Goal: Find specific page/section: Find specific page/section

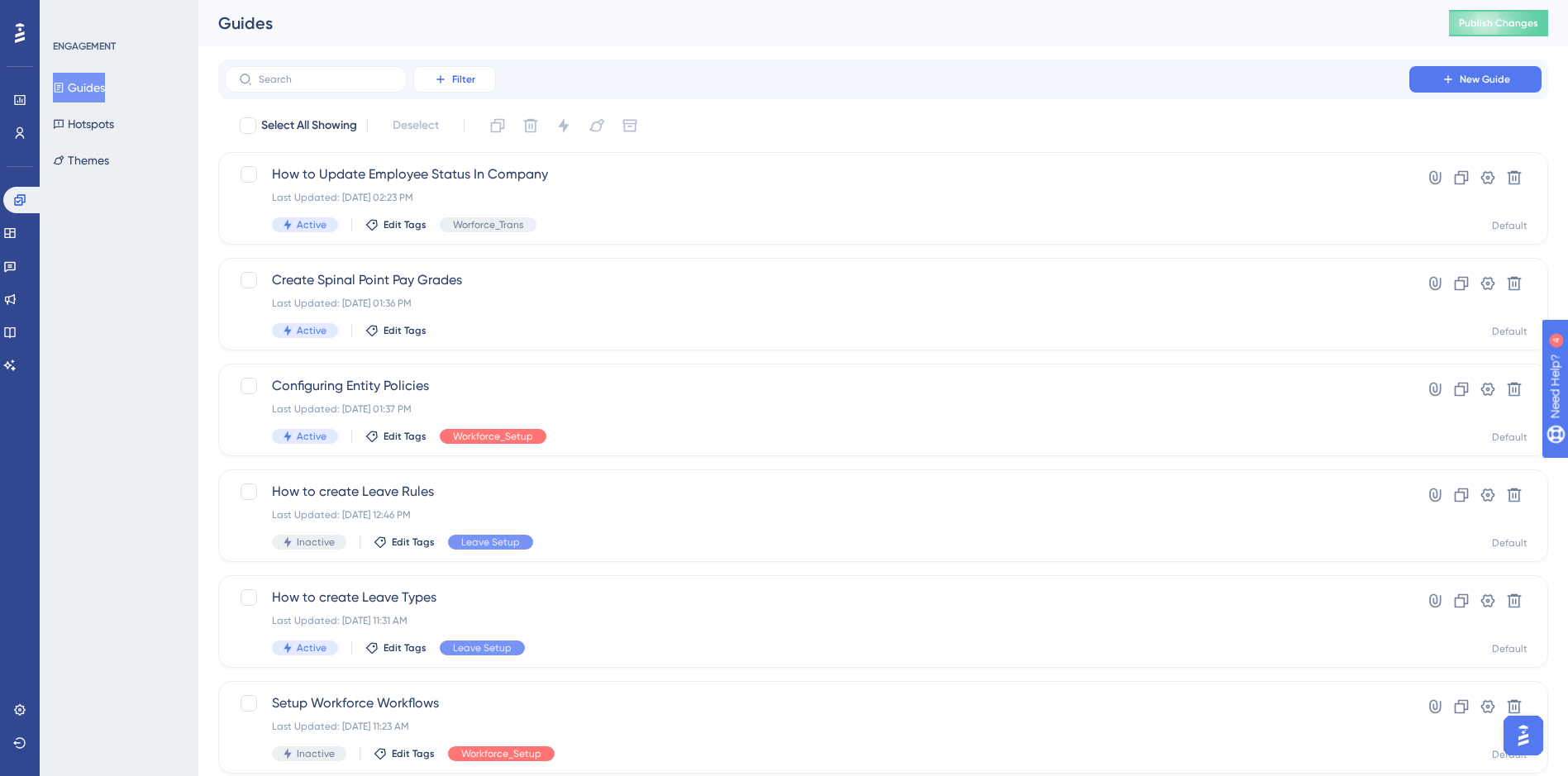
click at [445, 84] on icon at bounding box center [441, 80] width 13 height 13
click at [446, 130] on span "Tags" at bounding box center [450, 127] width 26 height 20
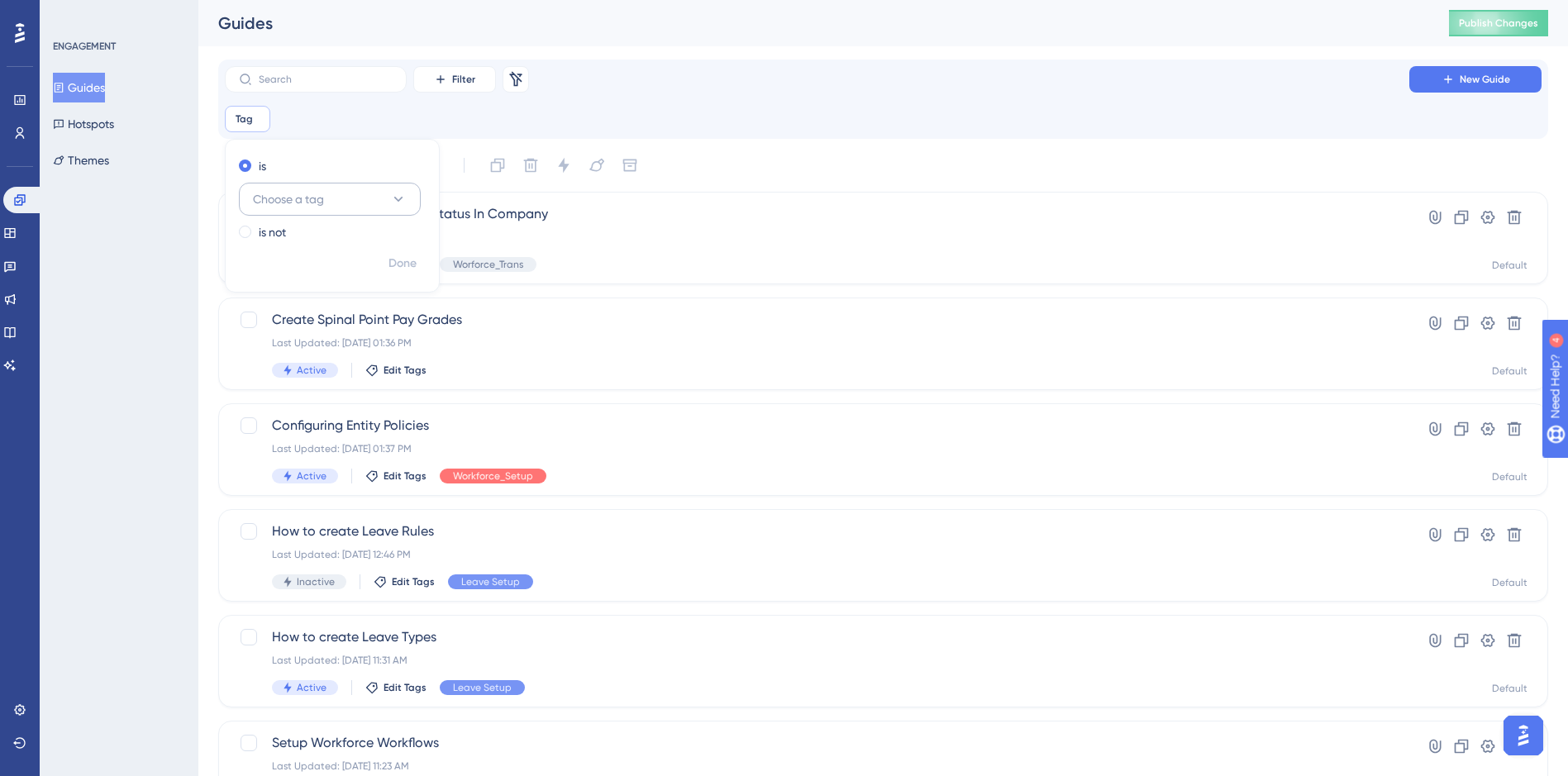
click at [312, 213] on button "Choose a tag" at bounding box center [330, 200] width 182 height 33
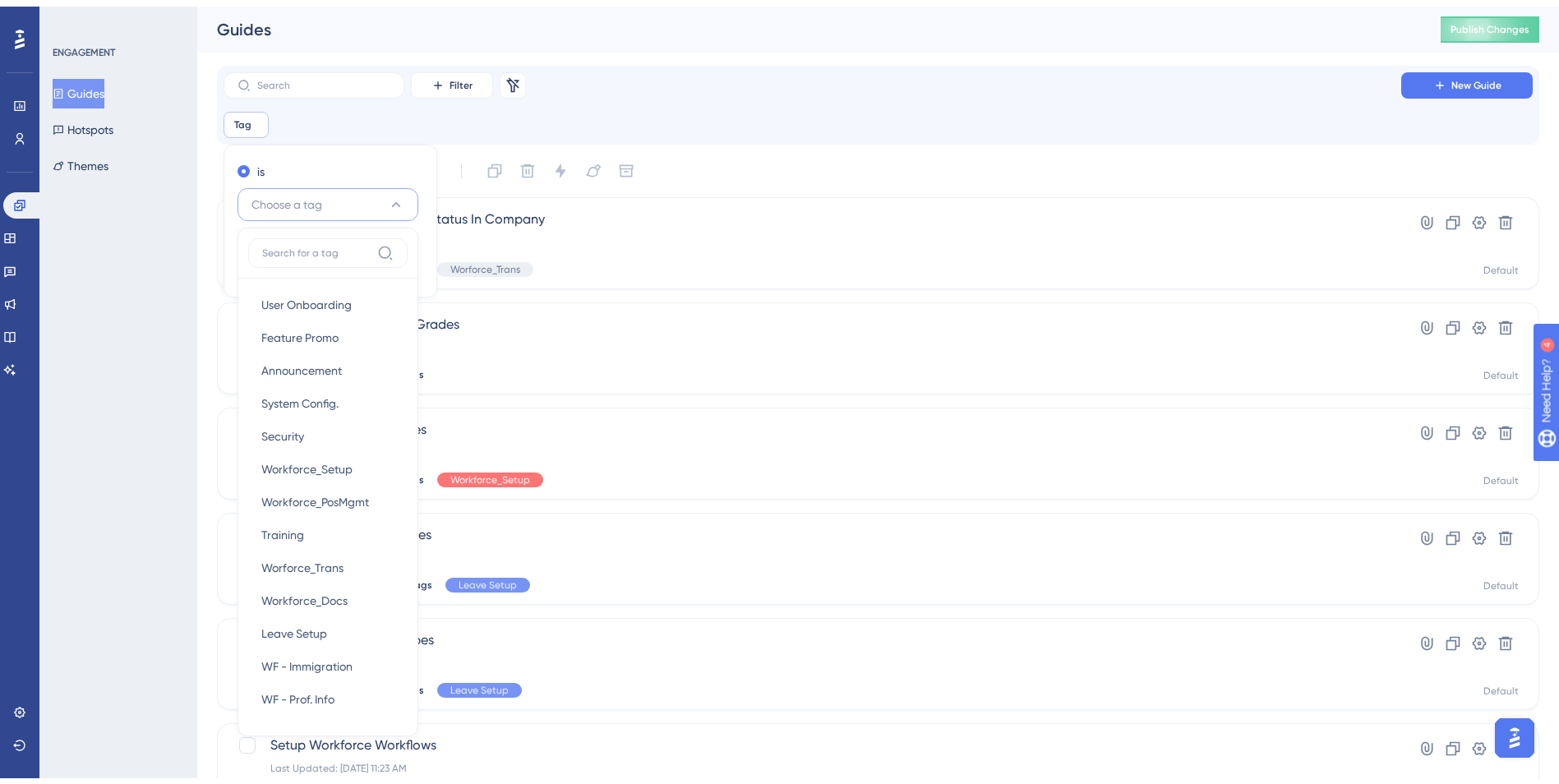
scroll to position [86, 0]
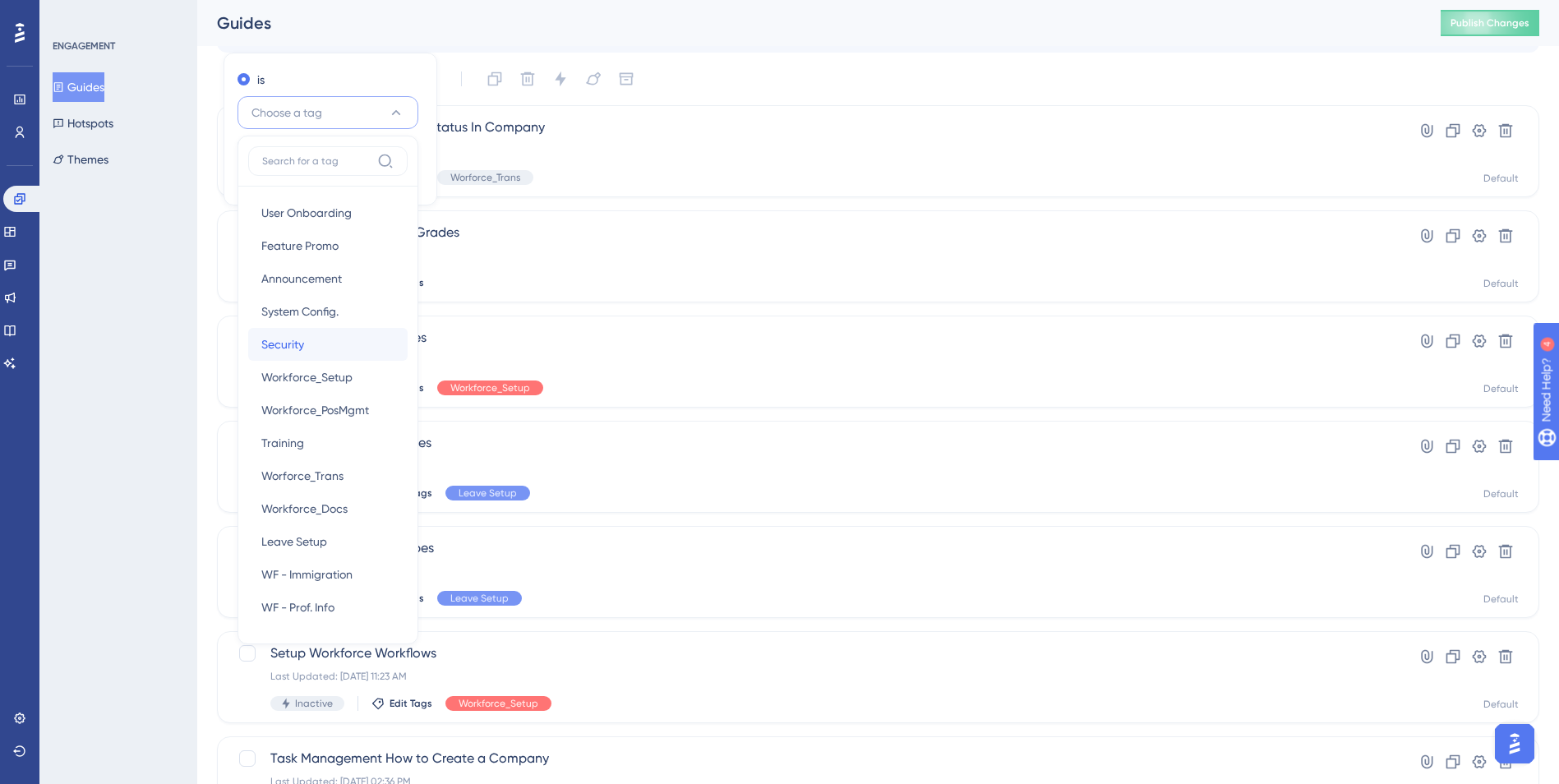
click at [292, 337] on span "Security" at bounding box center [282, 344] width 43 height 20
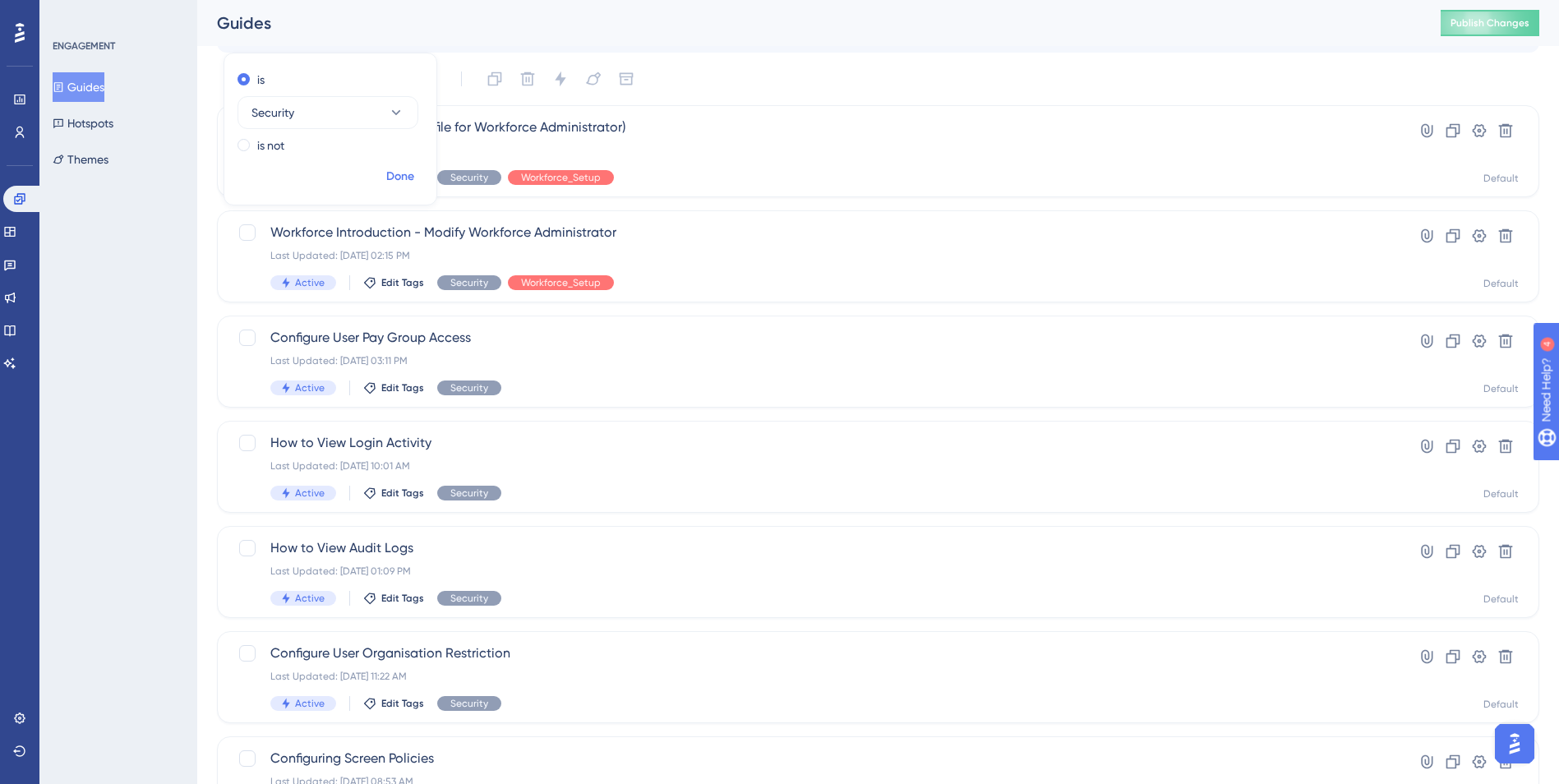
click at [405, 178] on span "Done" at bounding box center [400, 177] width 28 height 20
click at [439, 143] on div "Create and Assign User Profile for Workforce Administrator) Last Updated: Aug 2…" at bounding box center [812, 152] width 1084 height 68
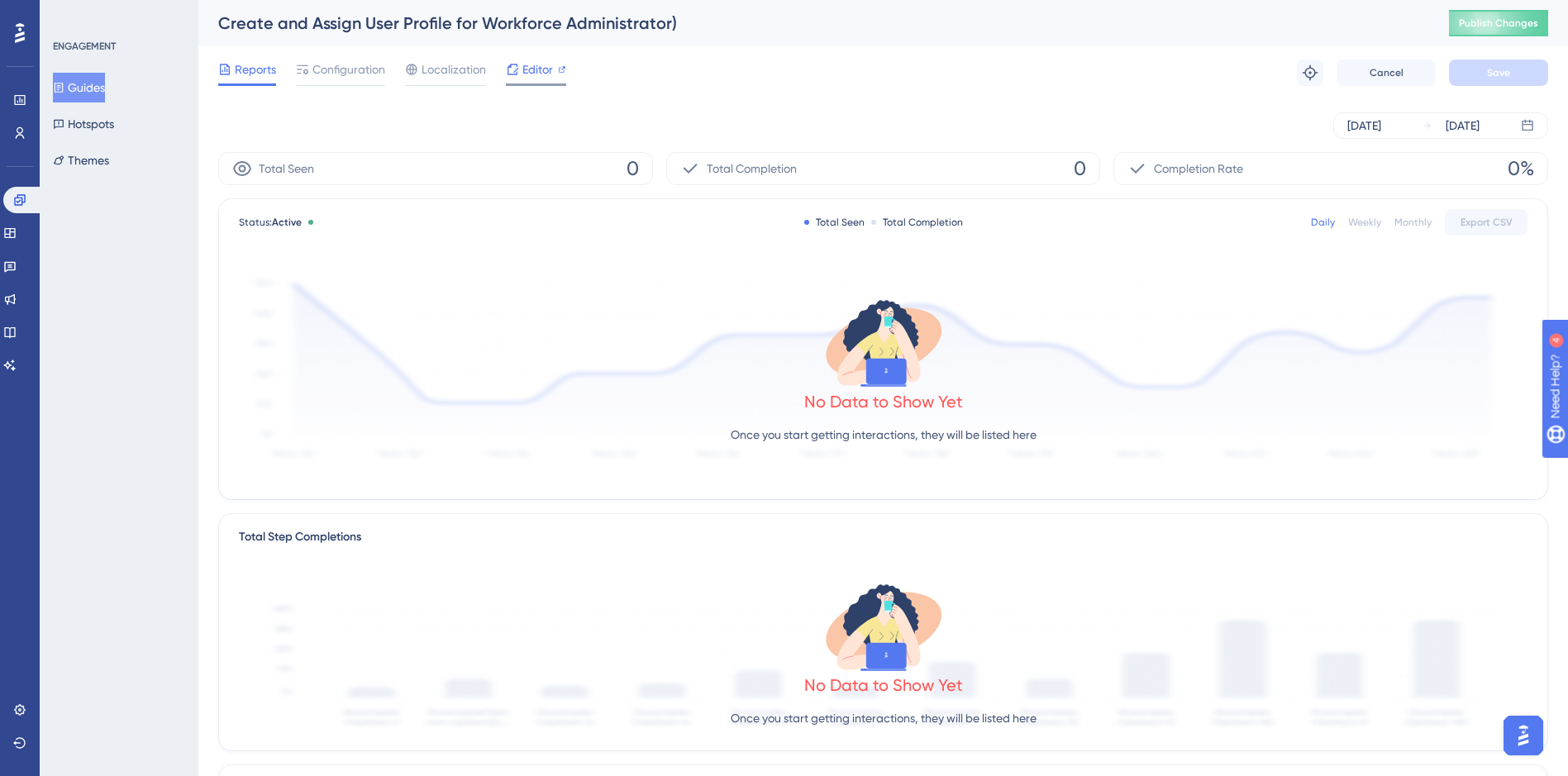
click at [528, 74] on span "Editor" at bounding box center [538, 70] width 31 height 20
